Goal: Task Accomplishment & Management: Manage account settings

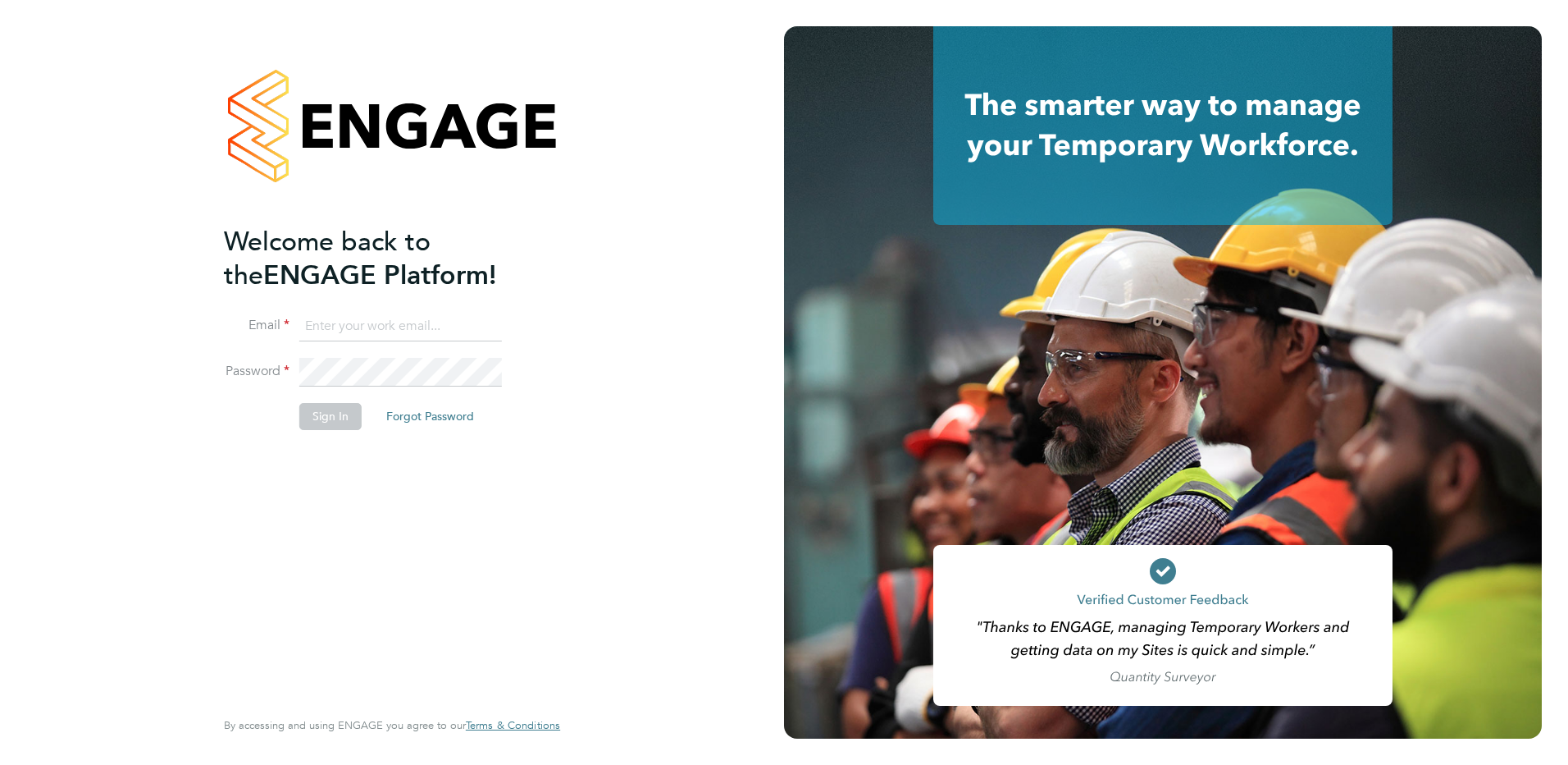
type input "[PERSON_NAME][EMAIL_ADDRESS][PERSON_NAME][DOMAIN_NAME]"
click at [339, 417] on button "Sign In" at bounding box center [330, 416] width 63 height 26
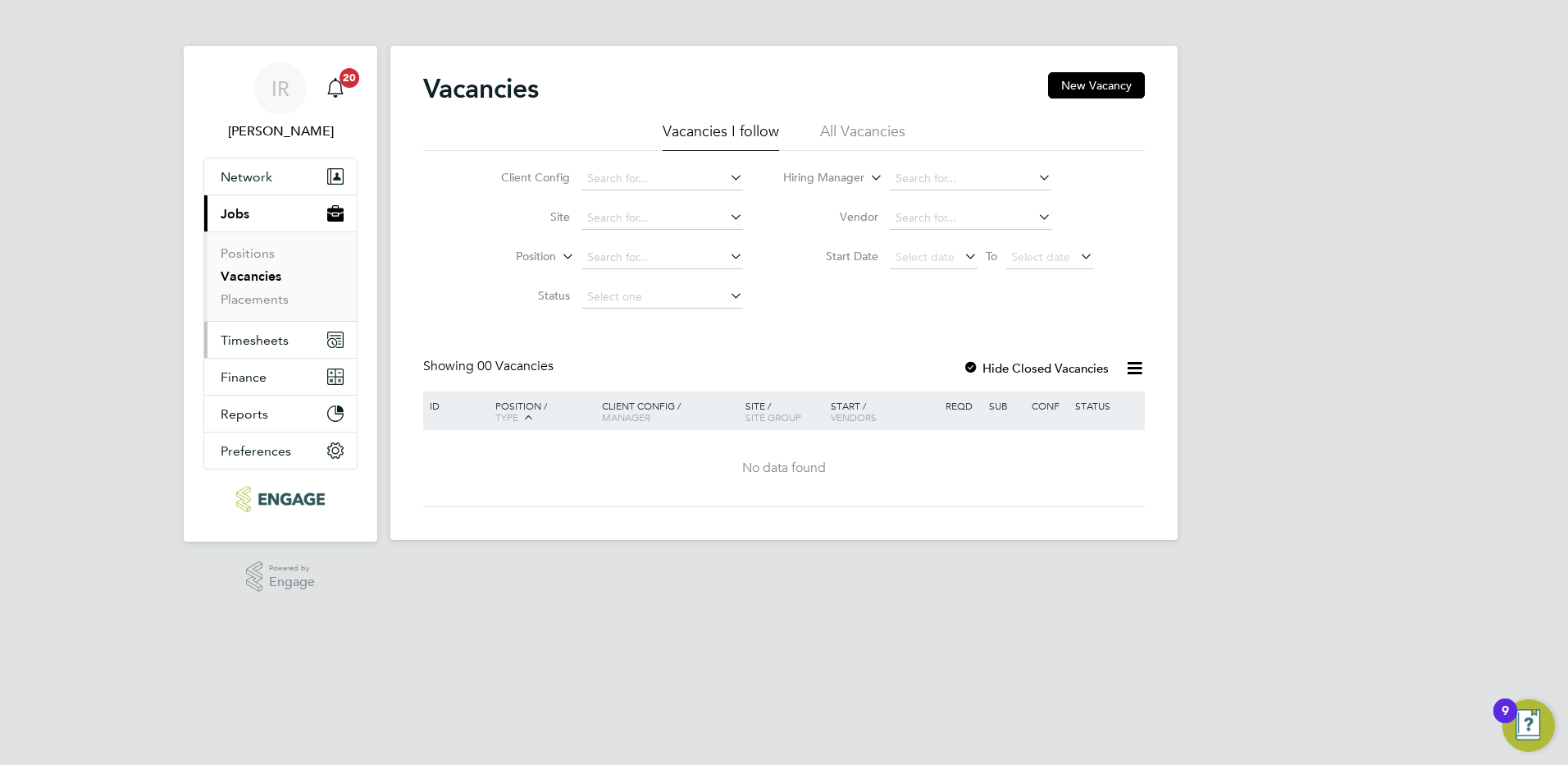
click at [257, 342] on span "Timesheets" at bounding box center [255, 340] width 68 height 16
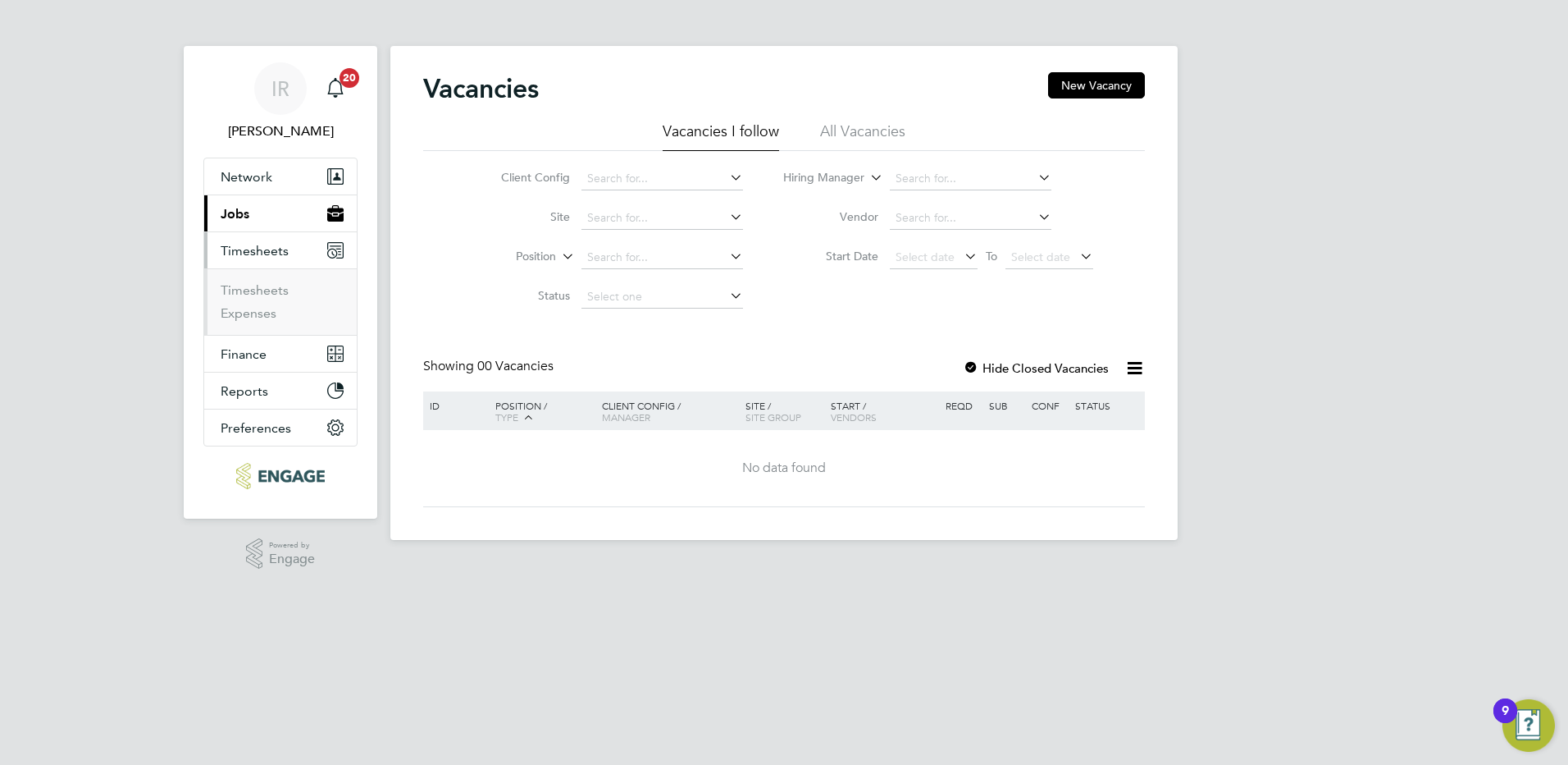
click at [250, 299] on li "Timesheets" at bounding box center [281, 293] width 123 height 23
click at [249, 289] on link "Timesheets" at bounding box center [255, 290] width 68 height 16
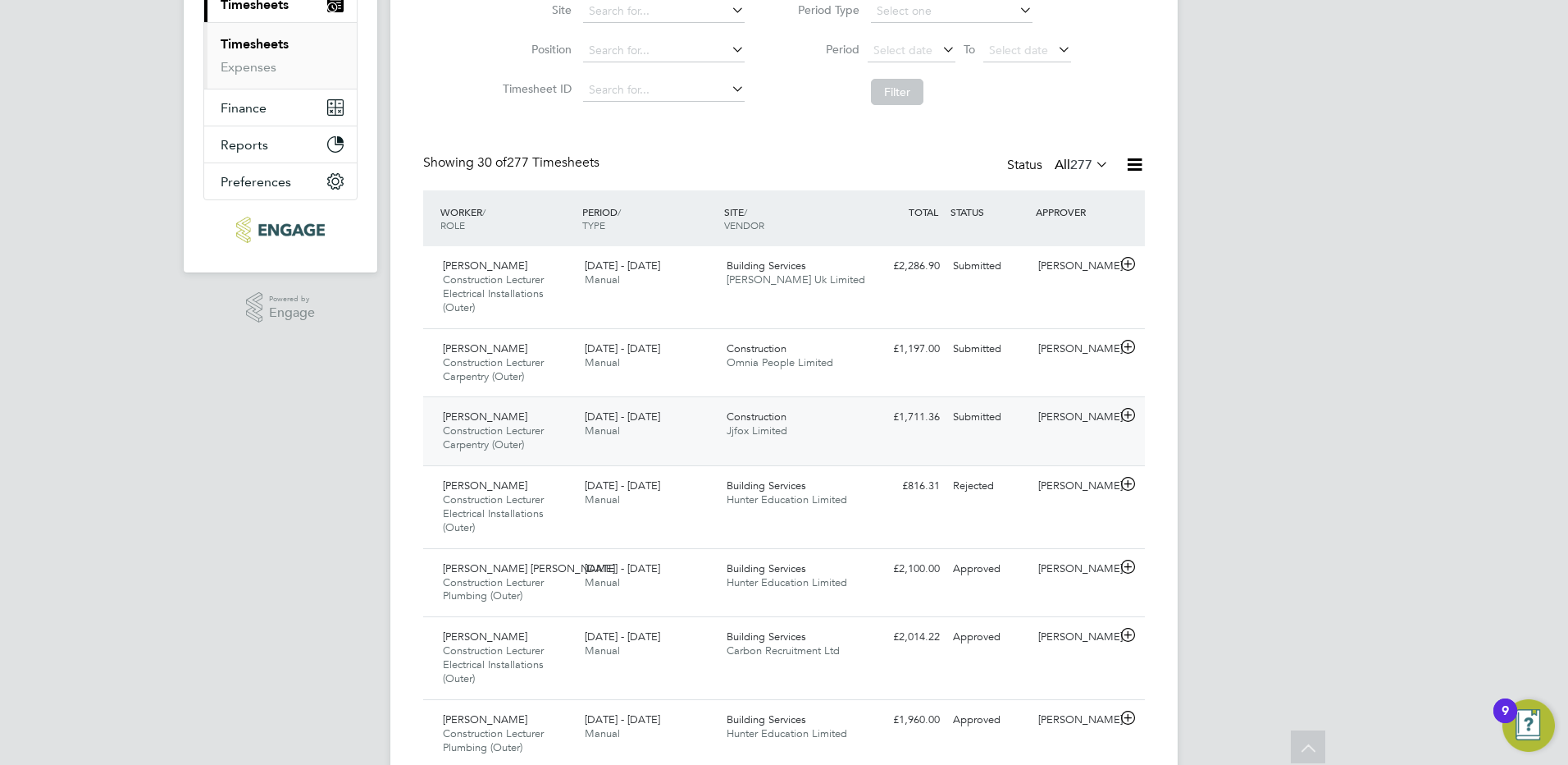
click at [536, 449] on div "[PERSON_NAME] Construction Lecturer Carpentry (Outer) [DATE] - [DATE]" at bounding box center [507, 431] width 142 height 55
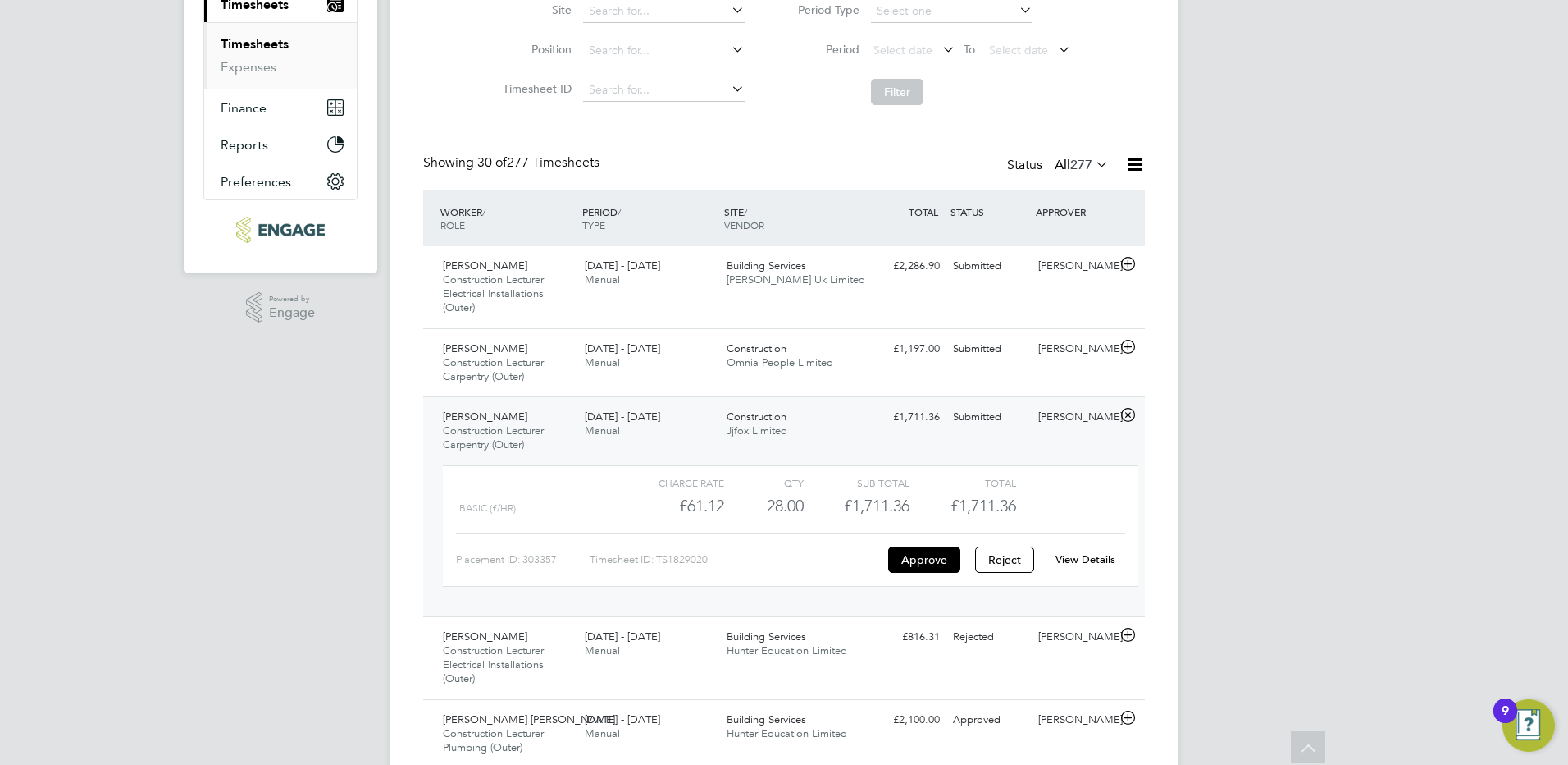
click at [1080, 558] on link "View Details" at bounding box center [1085, 558] width 60 height 14
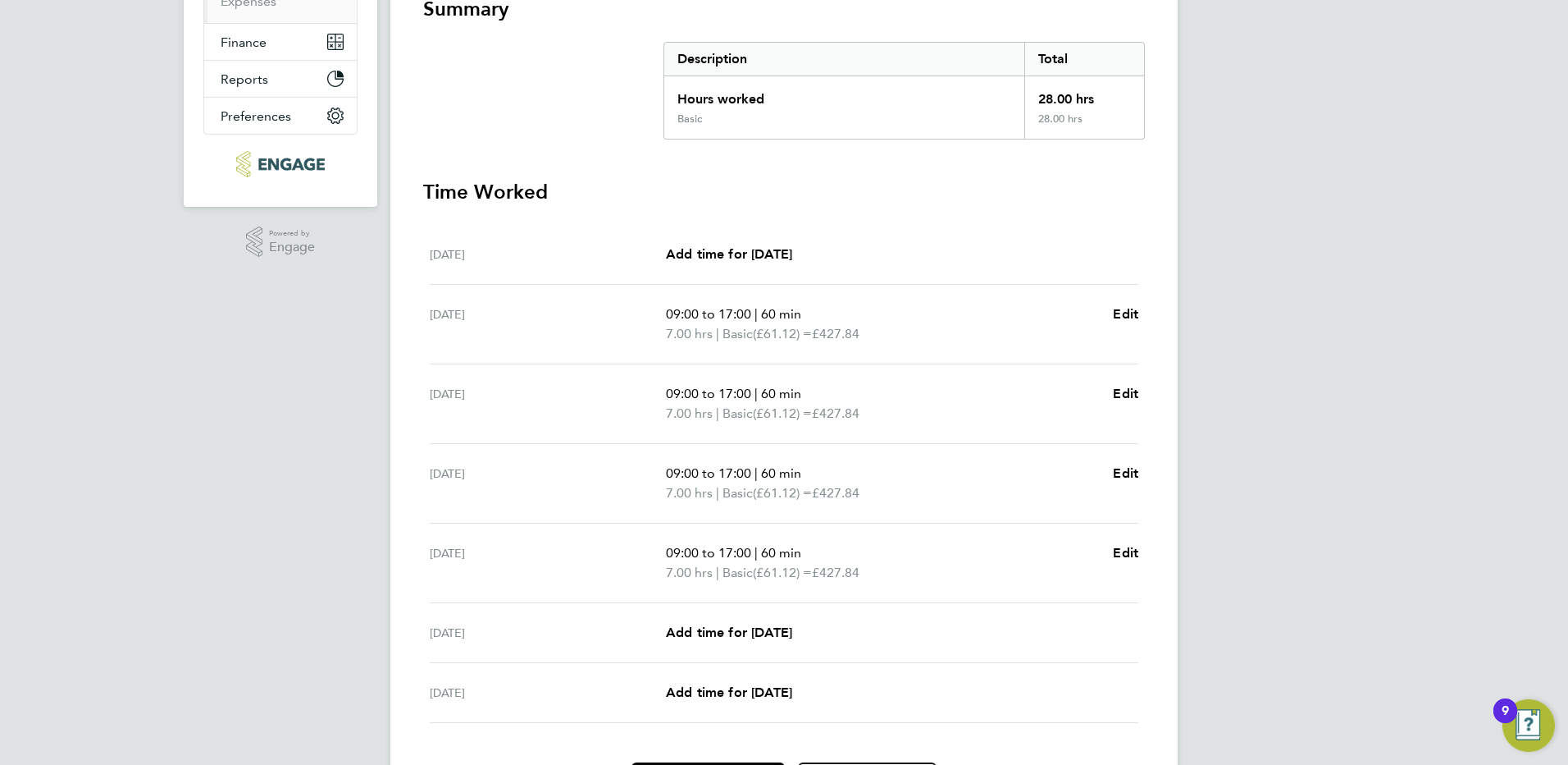
scroll to position [414, 0]
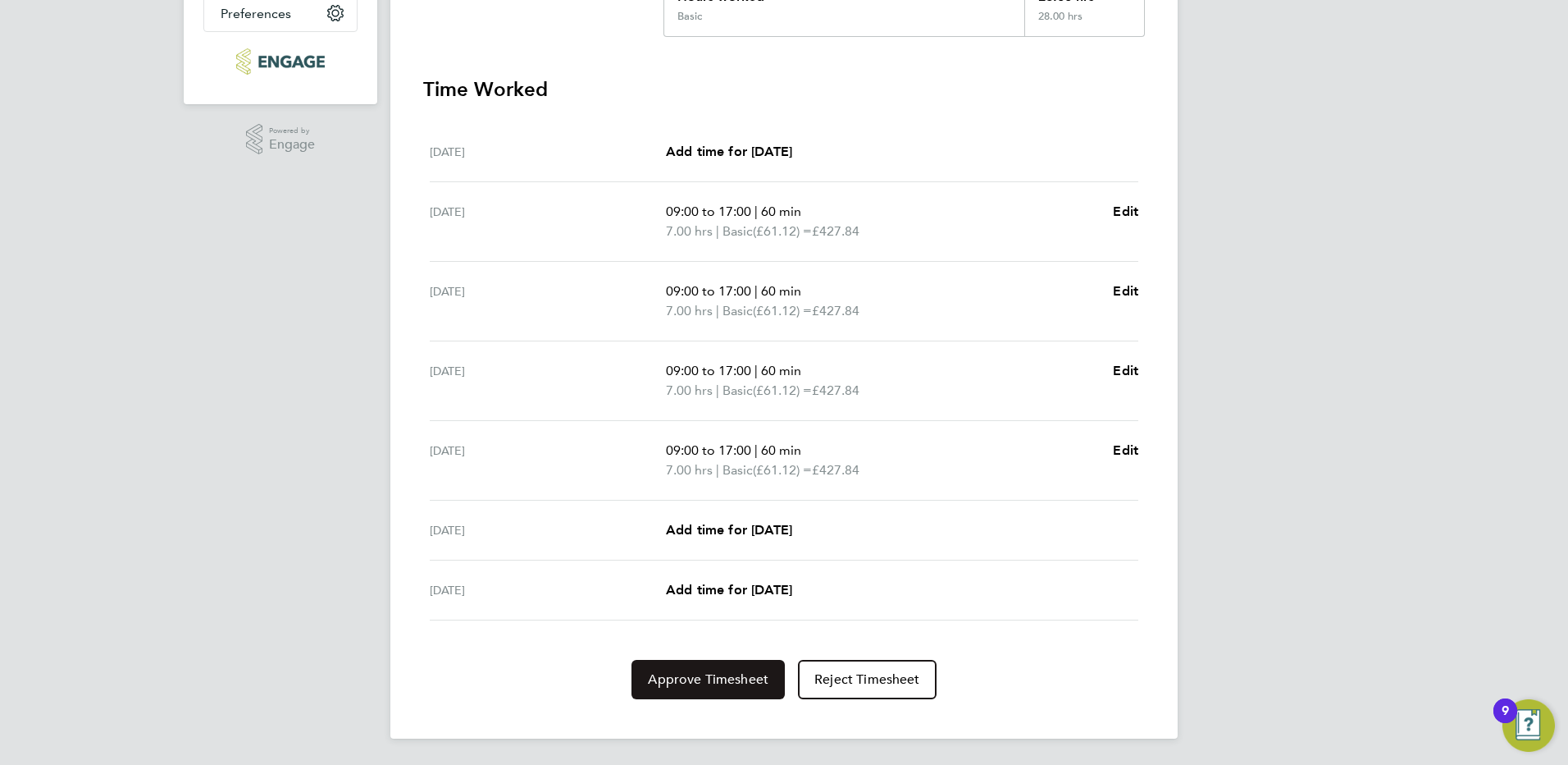
click at [720, 687] on span "Approve Timesheet" at bounding box center [707, 679] width 121 height 17
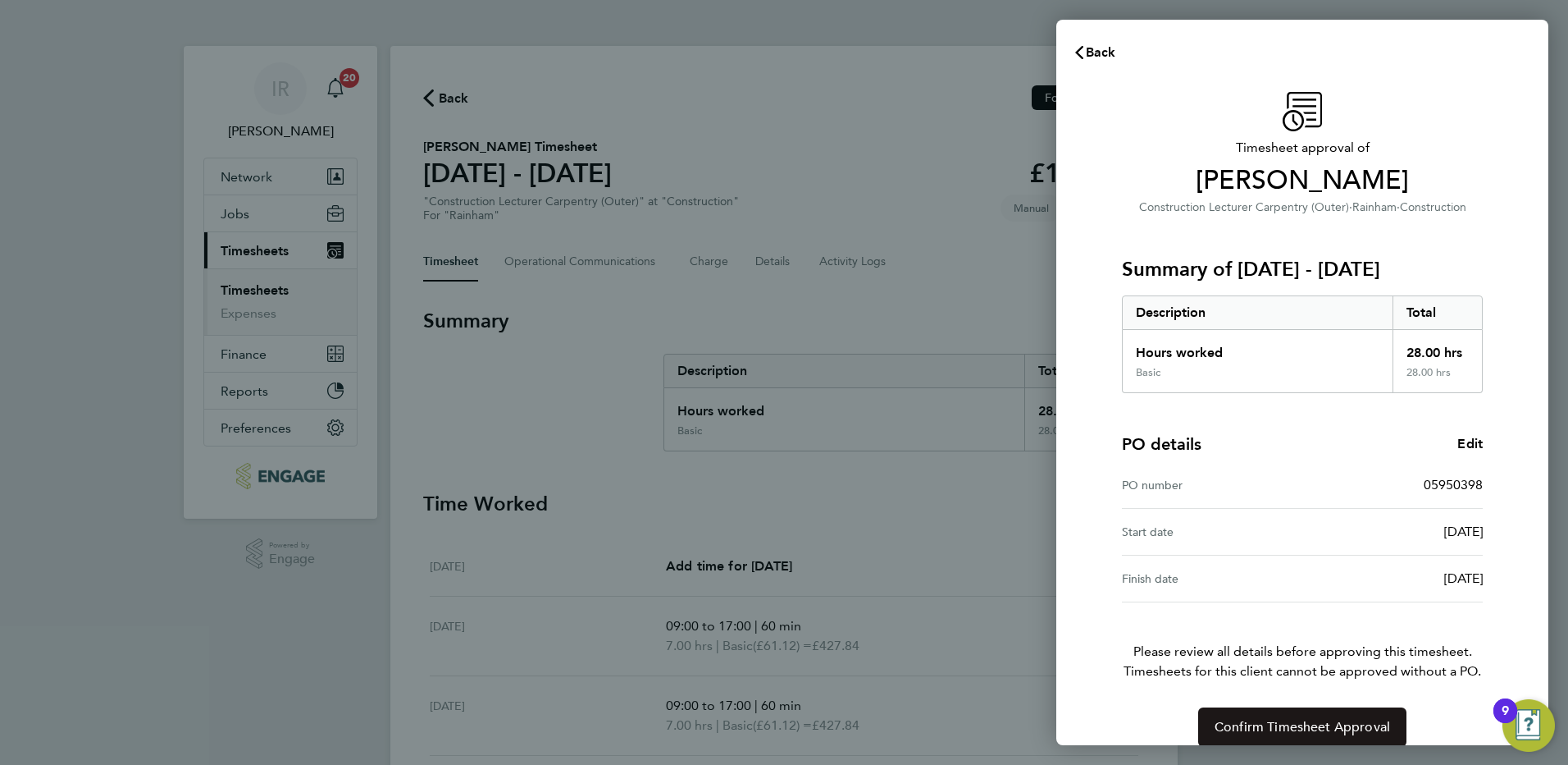
click at [1231, 717] on button "Confirm Timesheet Approval" at bounding box center [1302, 726] width 208 height 40
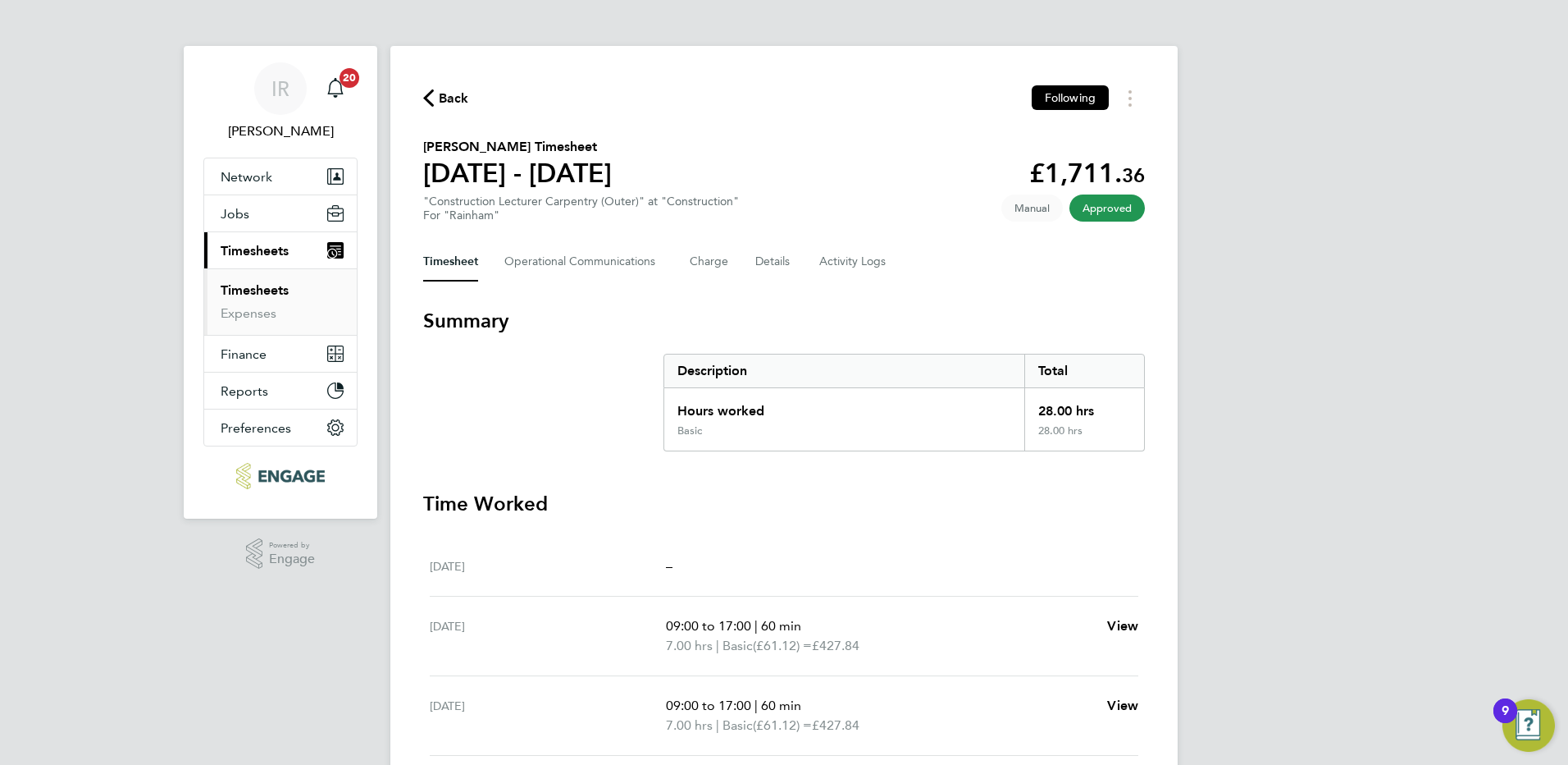
click at [455, 98] on span "Back" at bounding box center [454, 98] width 30 height 19
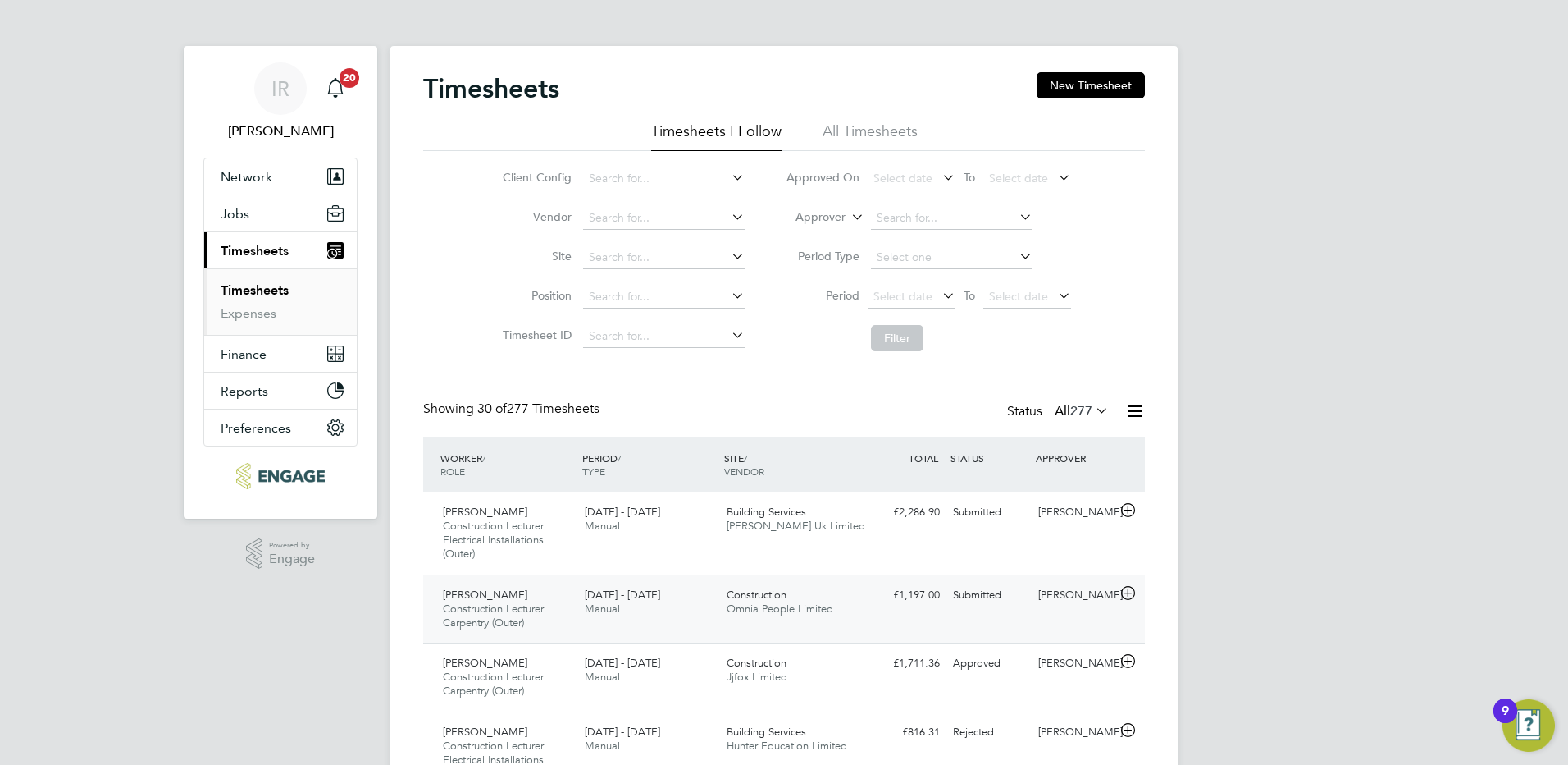
click at [654, 610] on div "22 - 28 Sep 2025 Manual" at bounding box center [649, 602] width 142 height 41
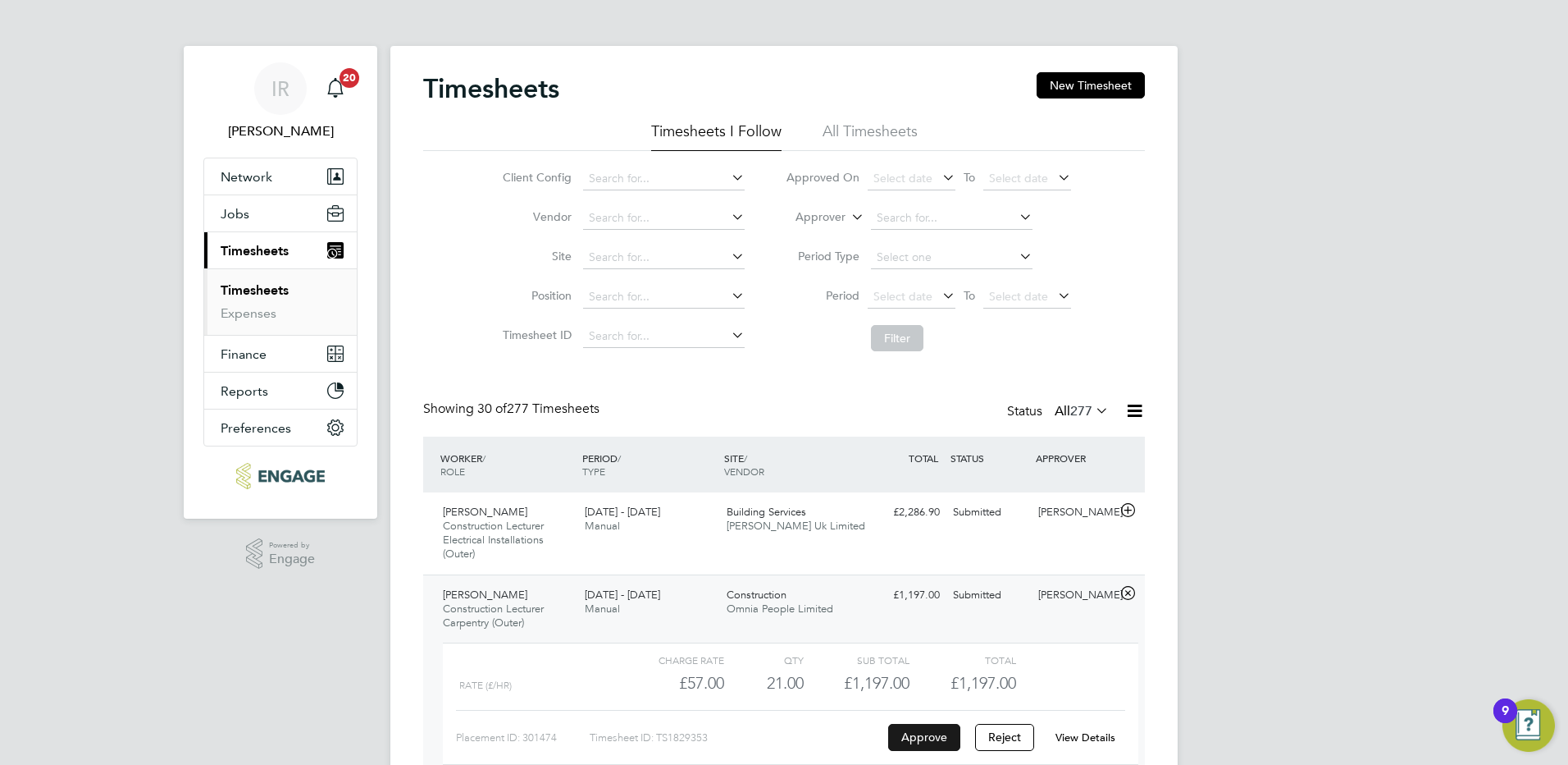
click at [921, 739] on button "Approve" at bounding box center [924, 736] width 72 height 26
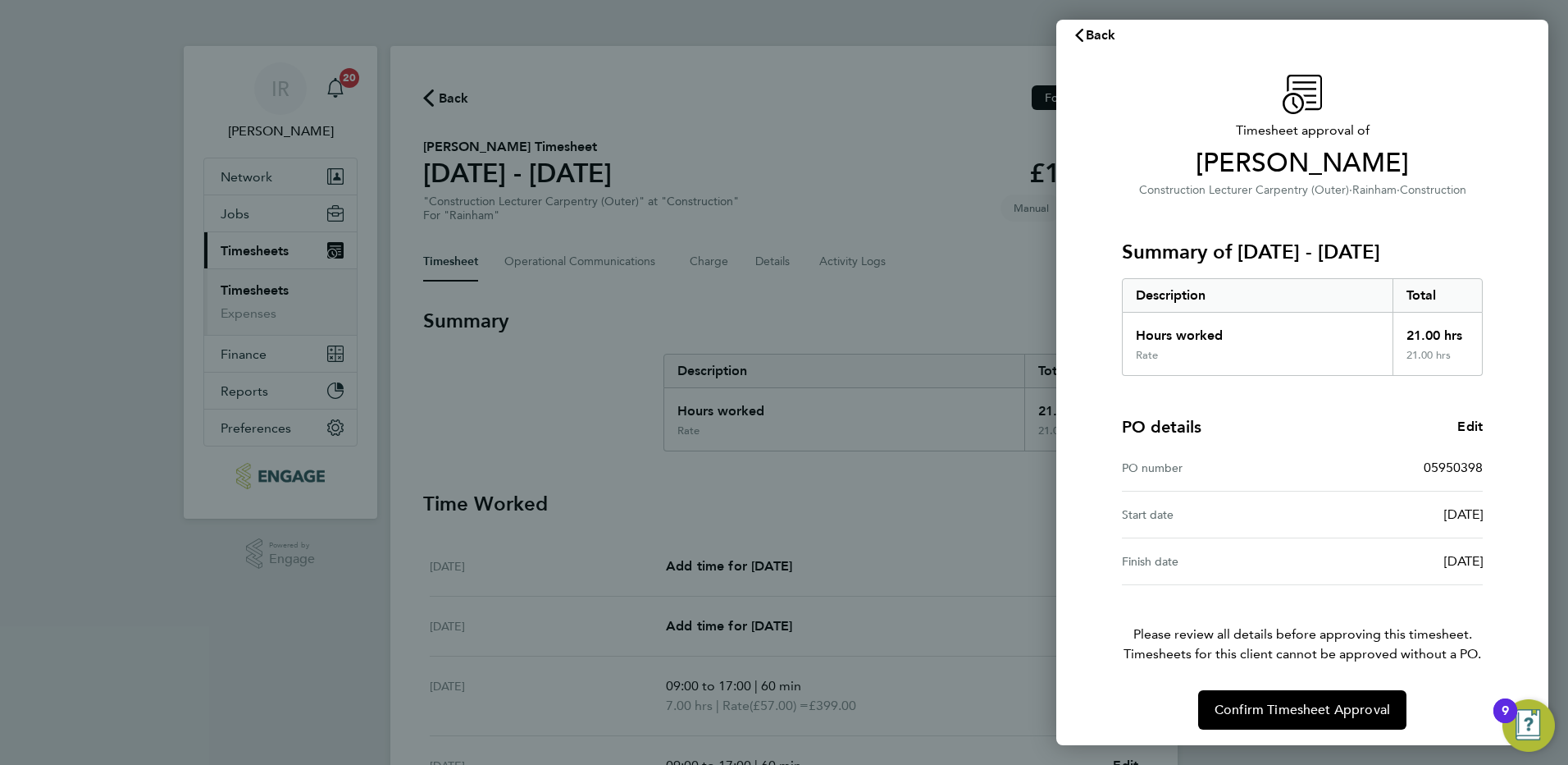
scroll to position [21, 0]
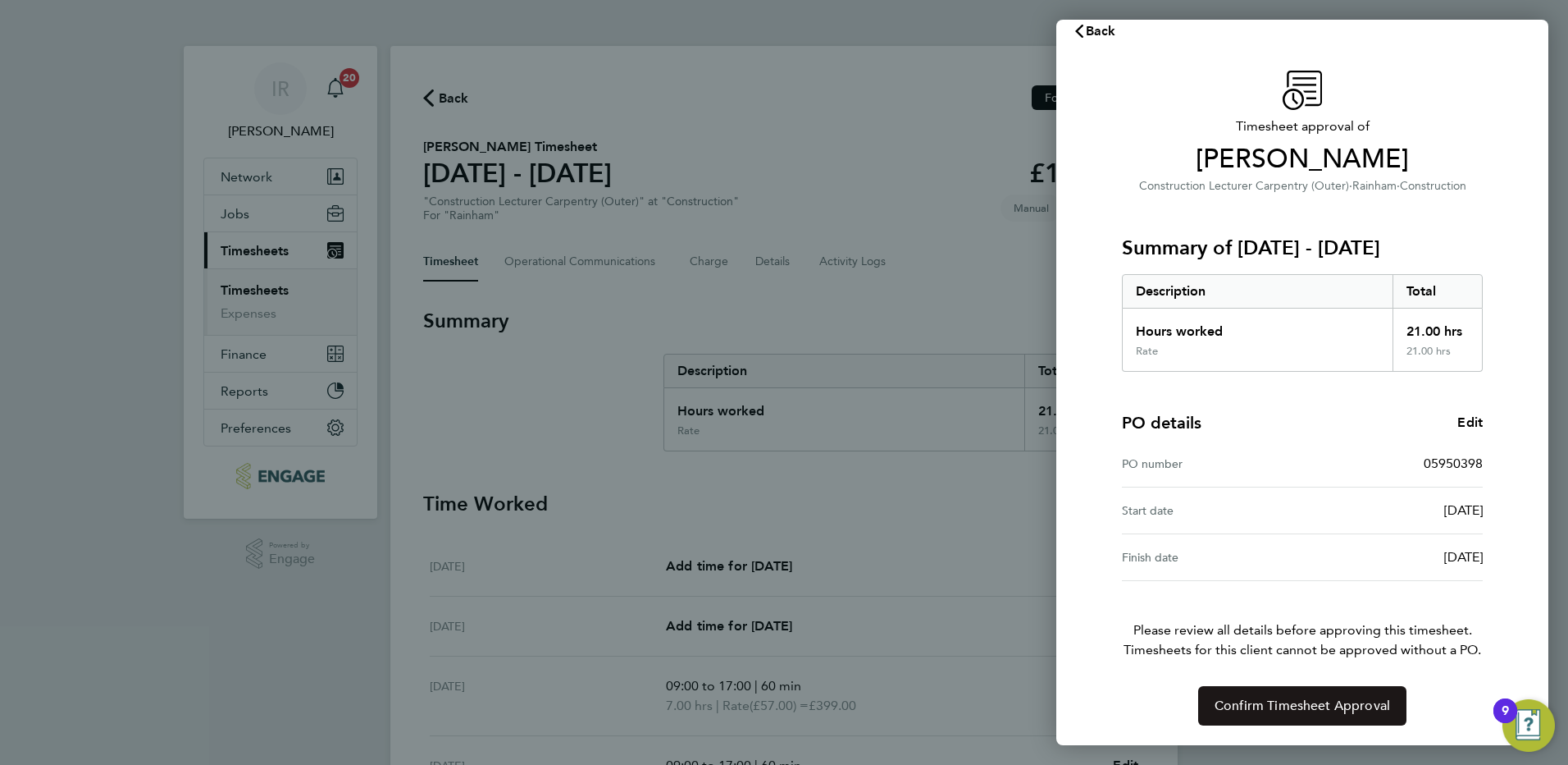
click at [1325, 699] on span "Confirm Timesheet Approval" at bounding box center [1302, 706] width 175 height 17
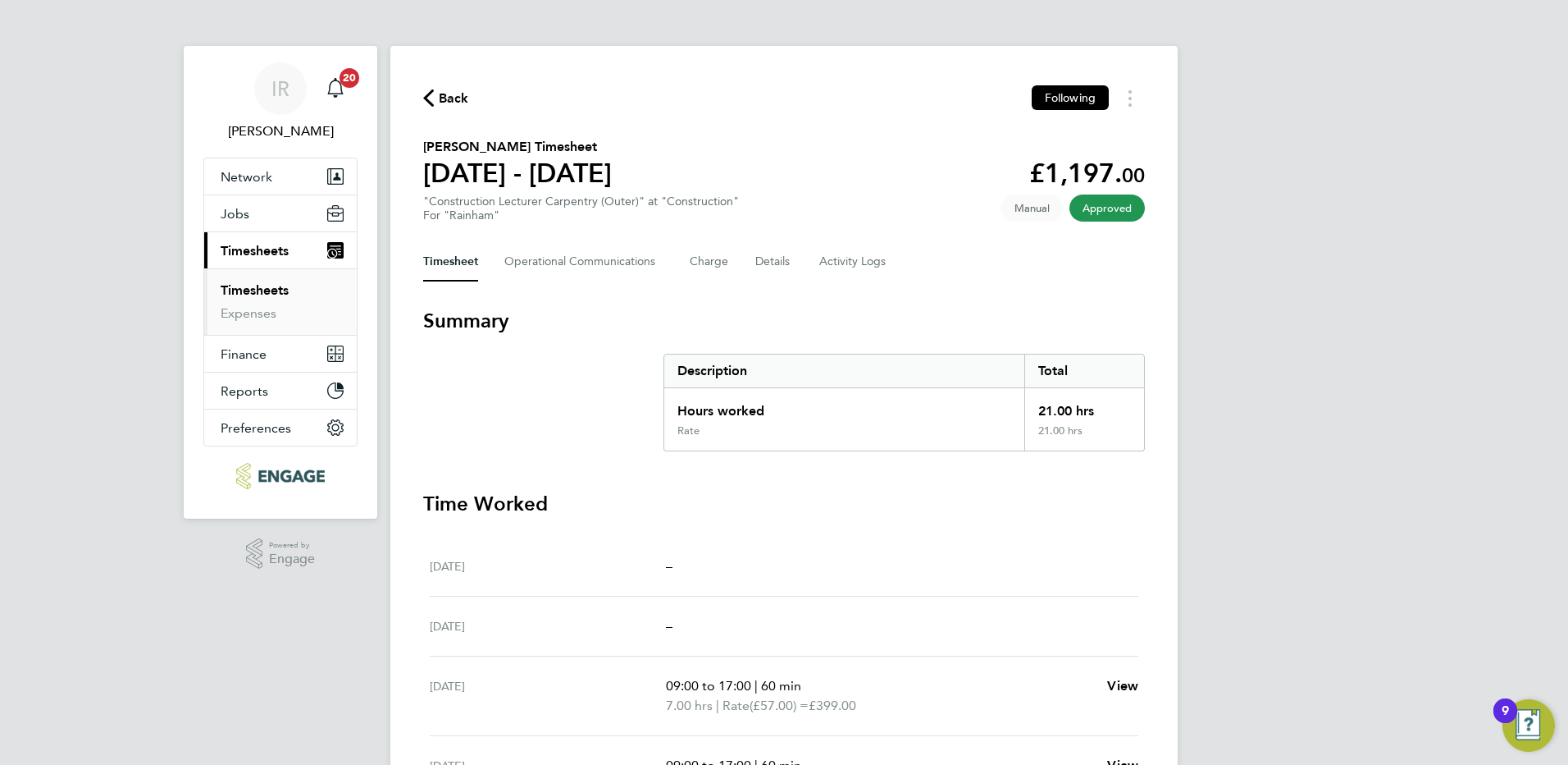
click at [442, 93] on span "Back" at bounding box center [454, 98] width 30 height 19
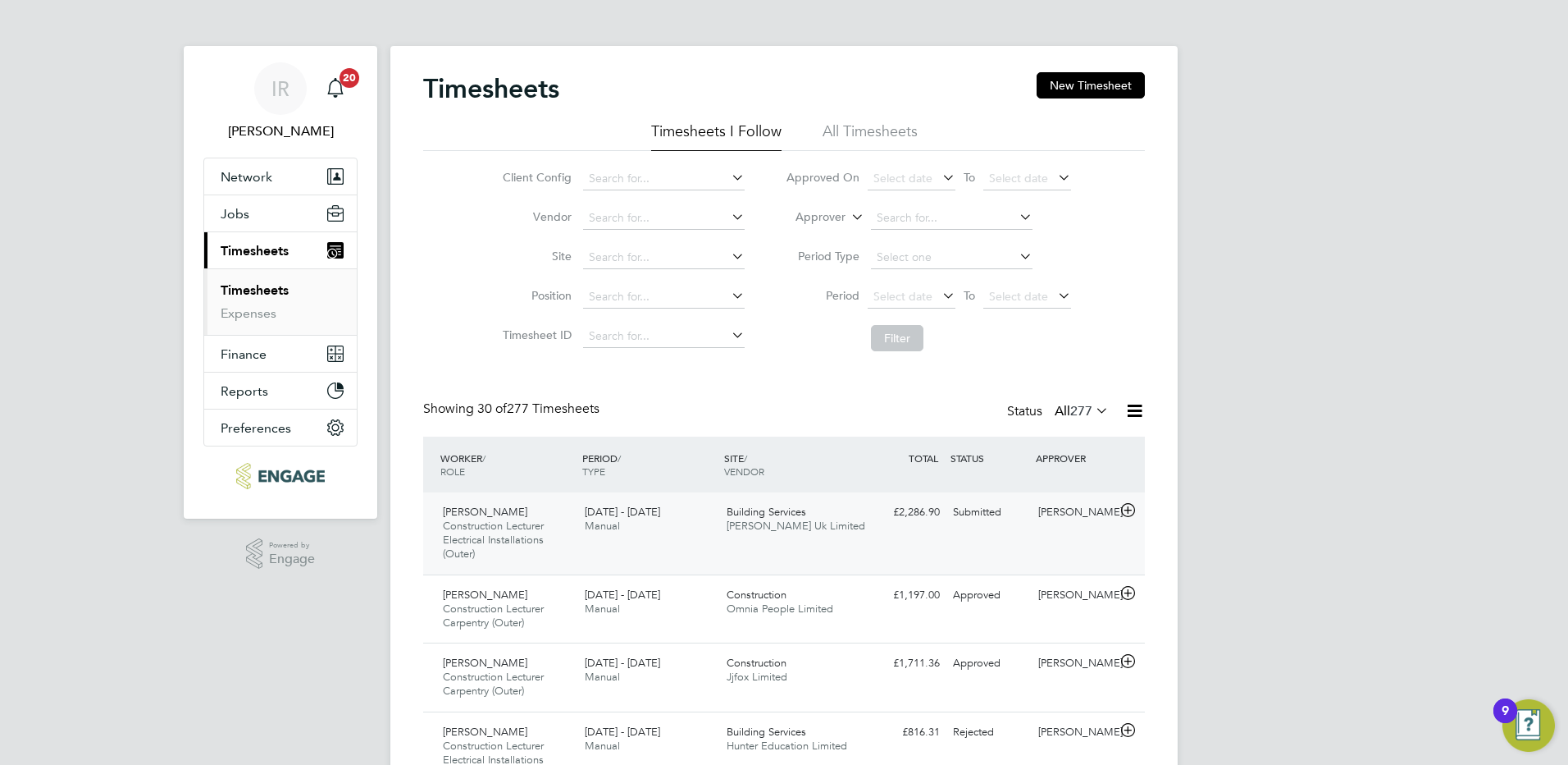
click at [552, 526] on div "Dean Mcmillan Construction Lecturer Electrical Installations (Outer) 22 - 28 Se…" at bounding box center [507, 533] width 142 height 69
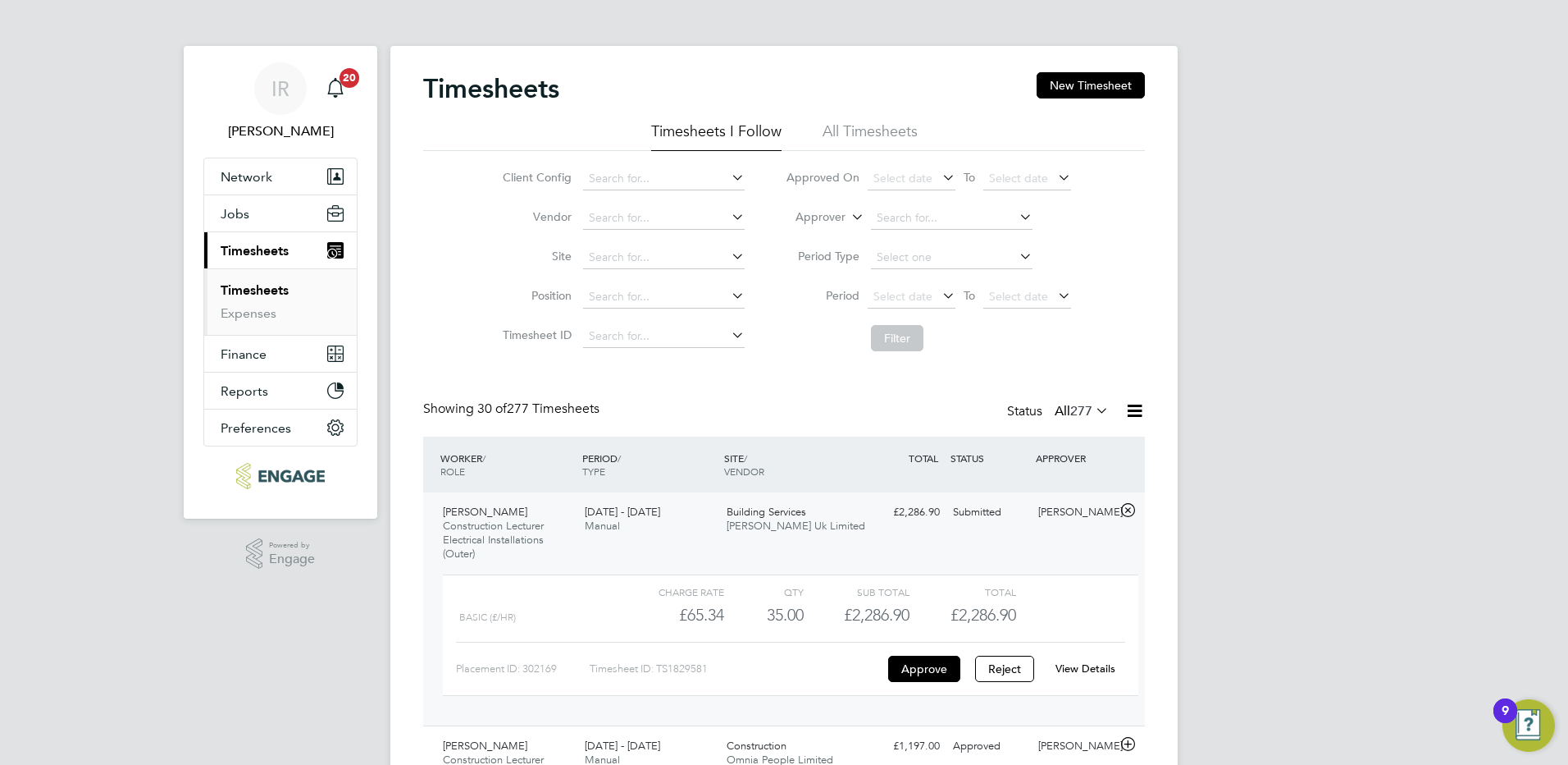
click at [1071, 664] on link "View Details" at bounding box center [1085, 668] width 60 height 14
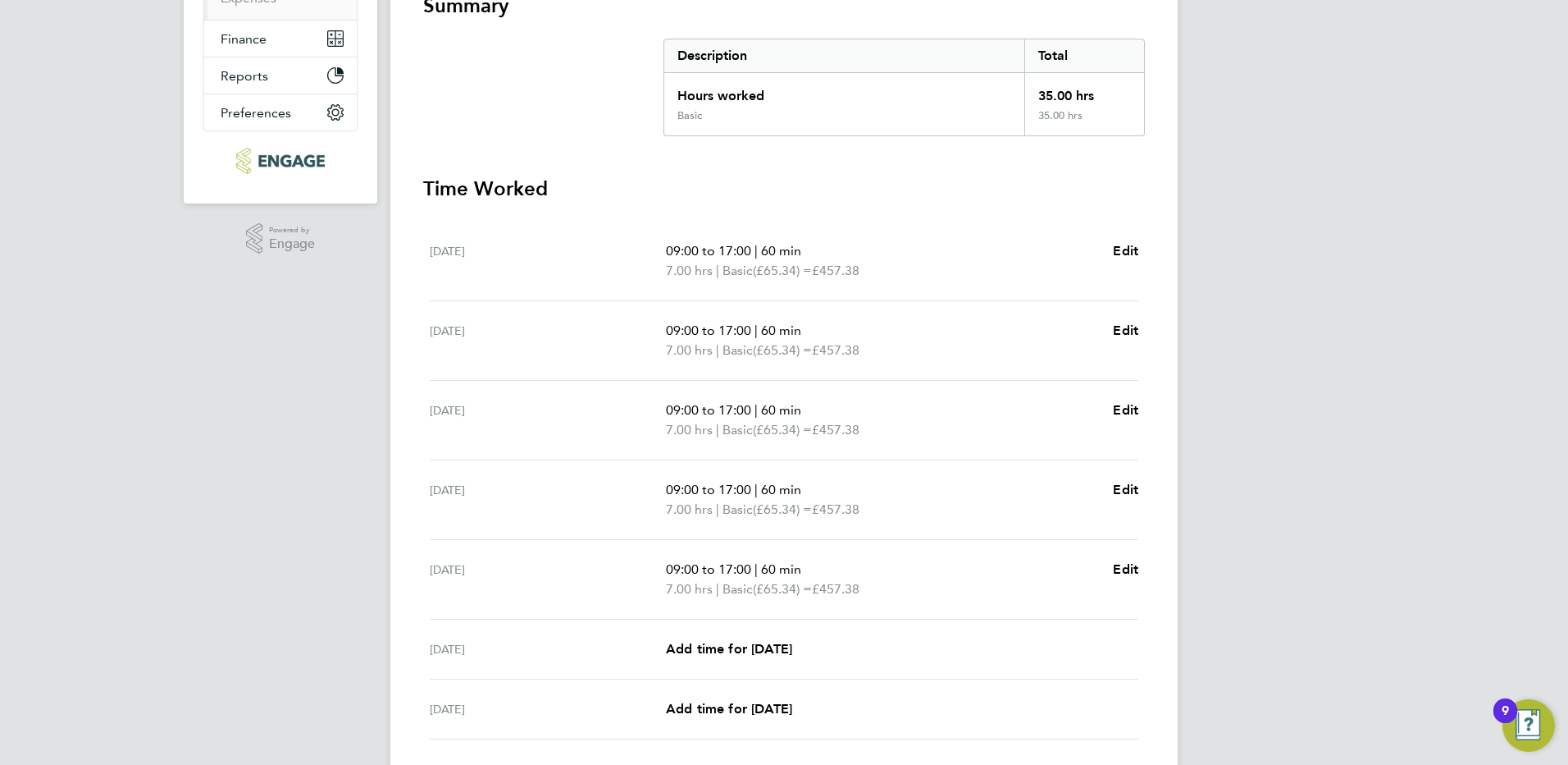
scroll to position [411, 0]
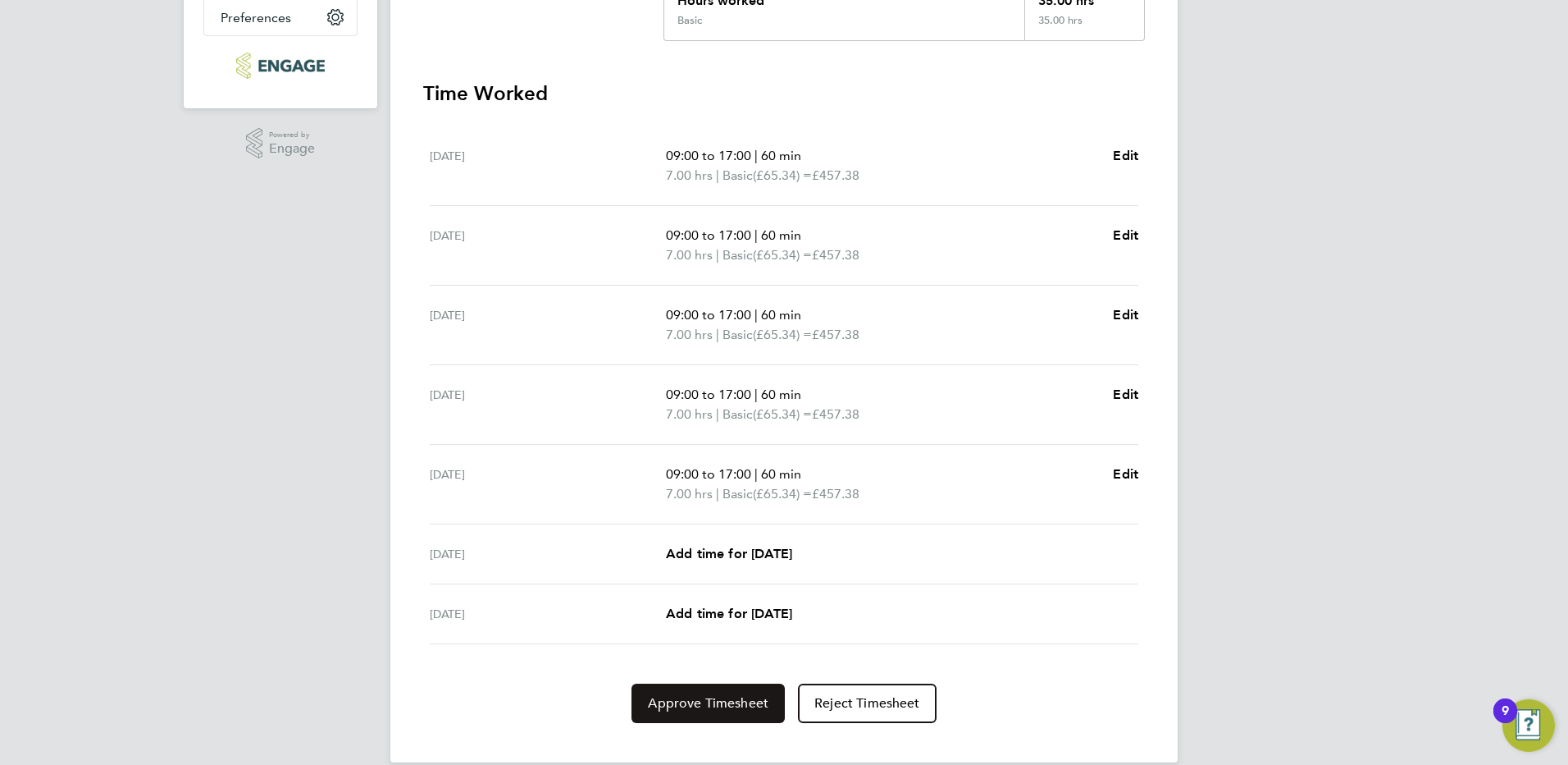
click at [727, 700] on span "Approve Timesheet" at bounding box center [707, 703] width 121 height 17
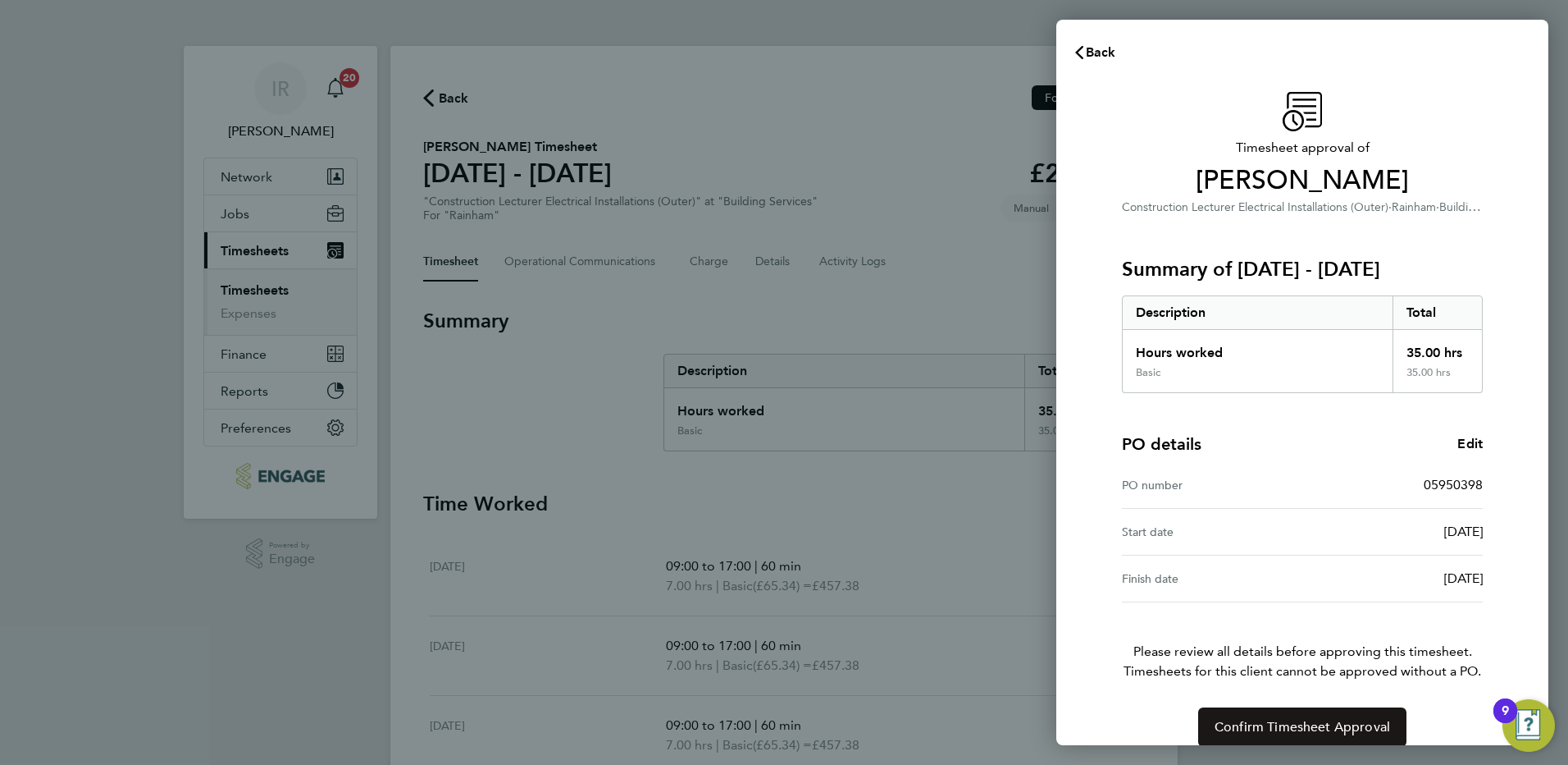
click at [1305, 731] on span "Confirm Timesheet Approval" at bounding box center [1302, 727] width 175 height 17
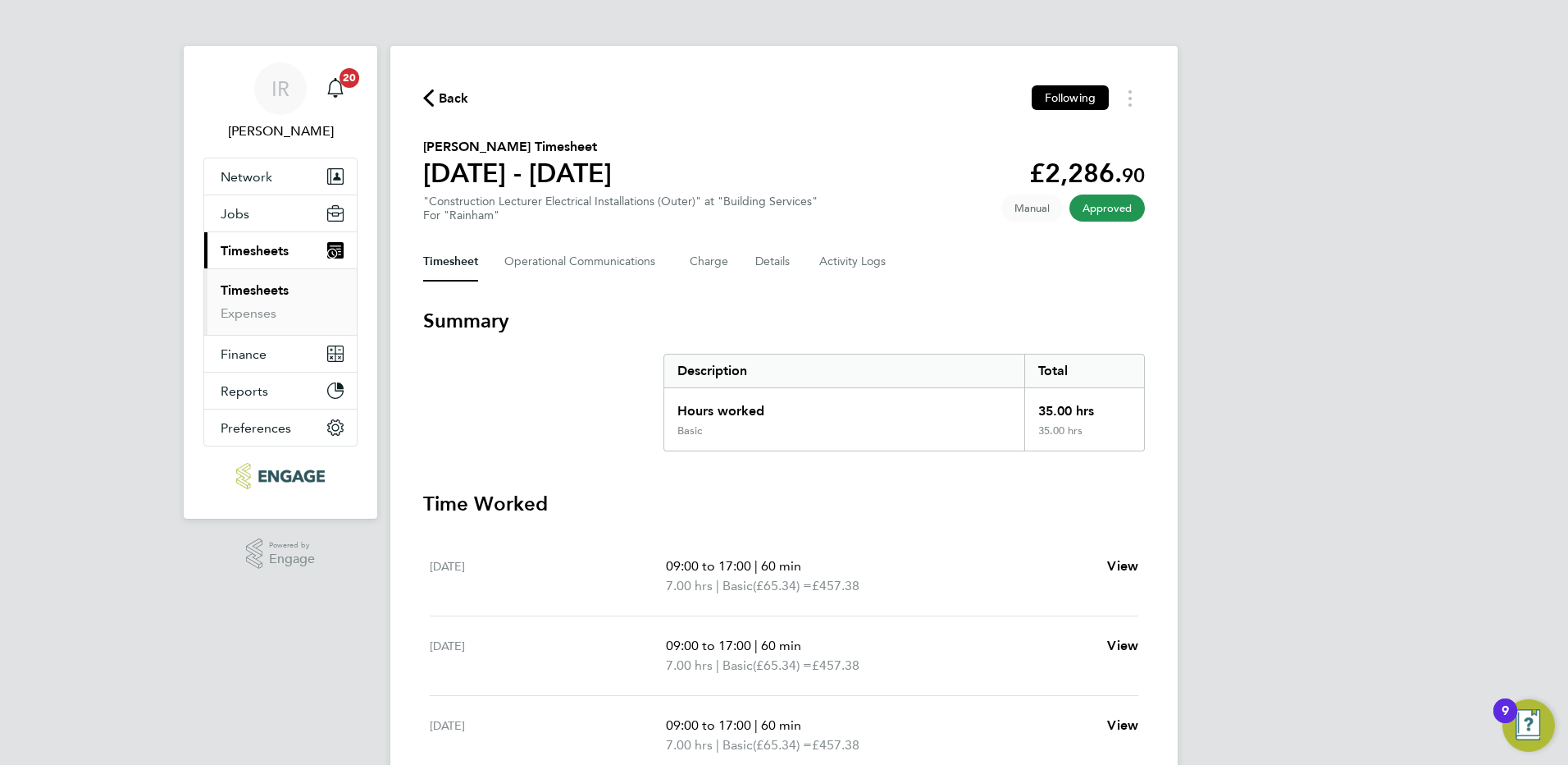
click at [455, 94] on span "Back" at bounding box center [454, 98] width 30 height 19
